Goal: Transaction & Acquisition: Purchase product/service

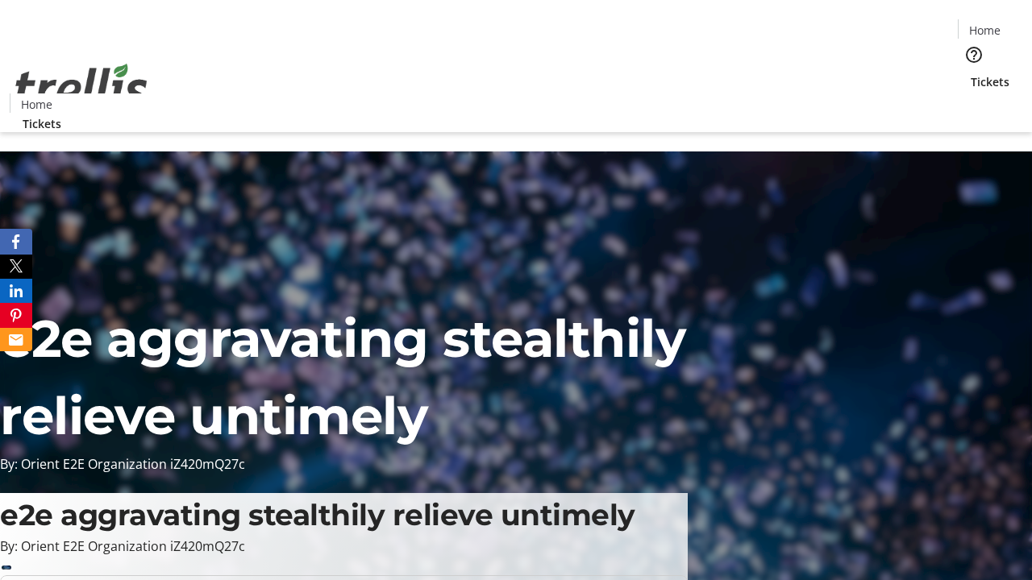
click at [971, 73] on span "Tickets" at bounding box center [990, 81] width 39 height 17
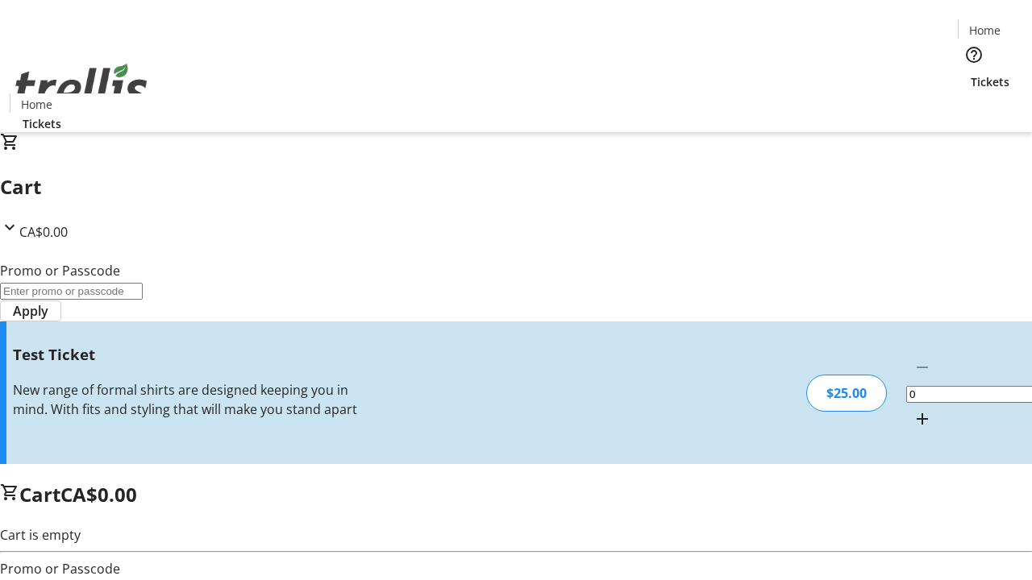
click at [913, 410] on mat-icon "Increment by one" at bounding box center [922, 419] width 19 height 19
type input "1"
